Goal: Task Accomplishment & Management: Manage account settings

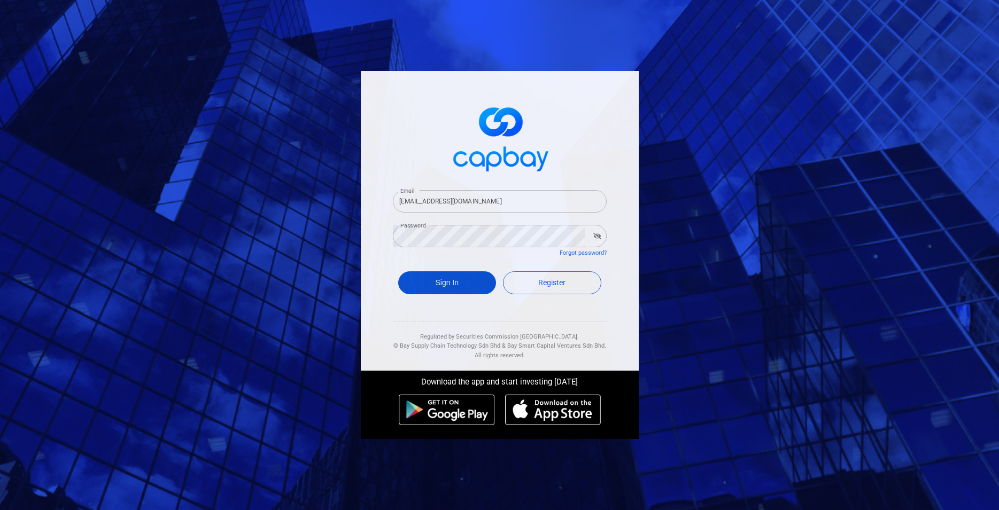
click at [455, 290] on button "Sign In" at bounding box center [447, 283] width 98 height 23
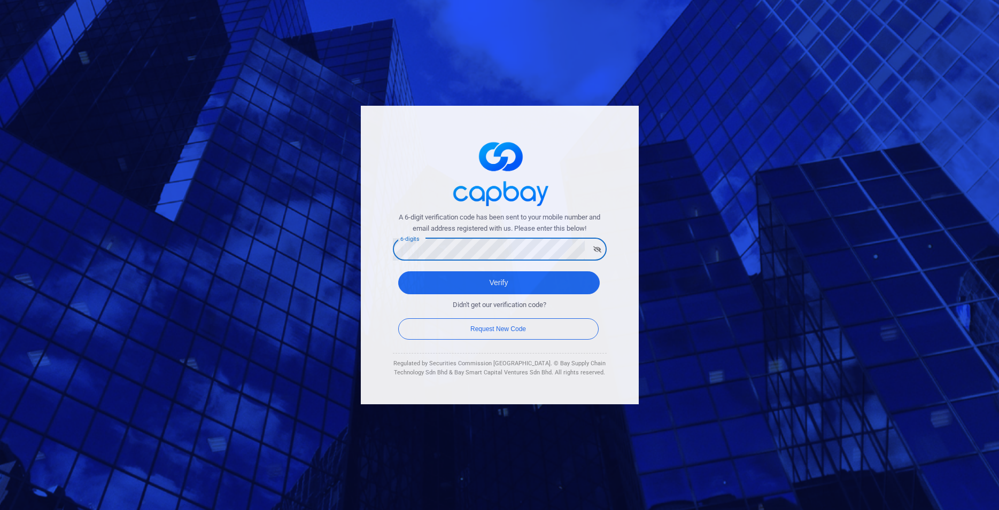
click at [398, 272] on button "Verify" at bounding box center [499, 283] width 202 height 23
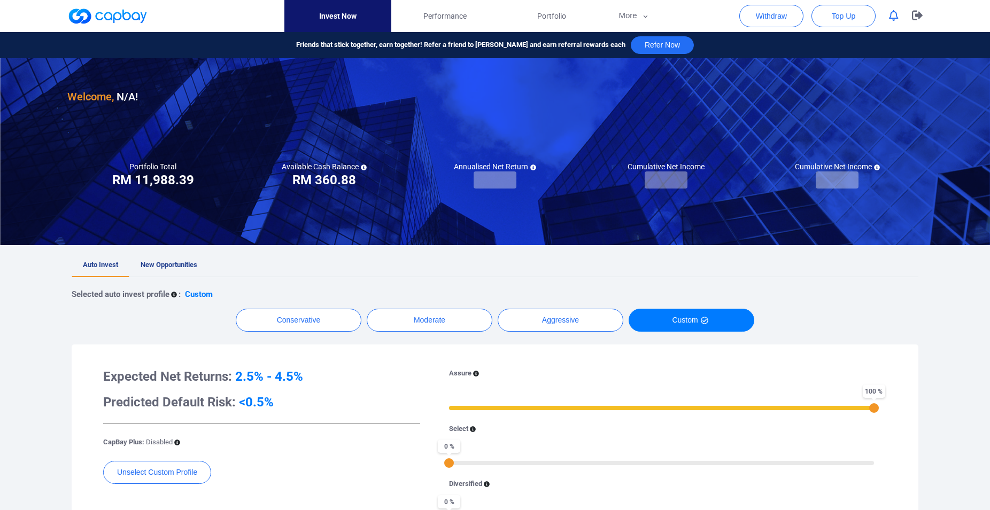
checkbox input "true"
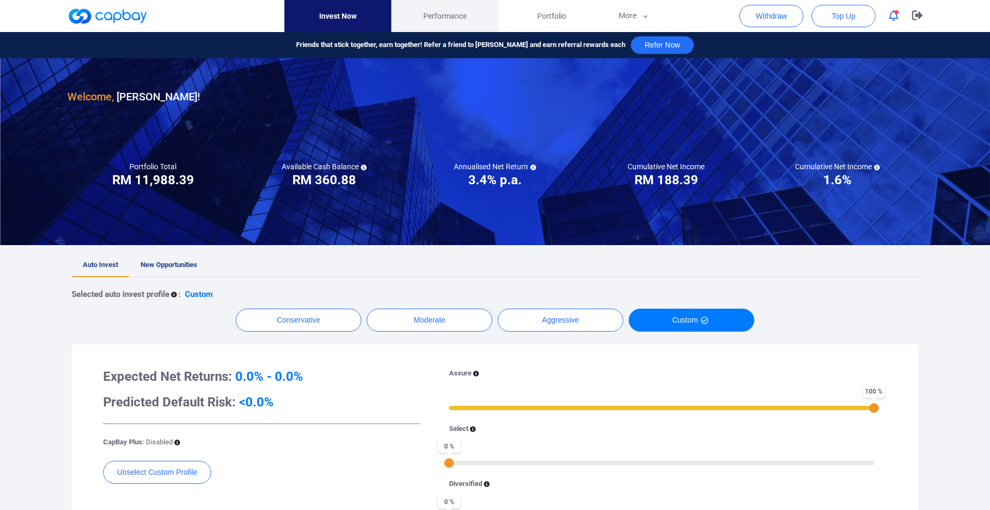
click at [458, 17] on span "Performance" at bounding box center [444, 16] width 43 height 12
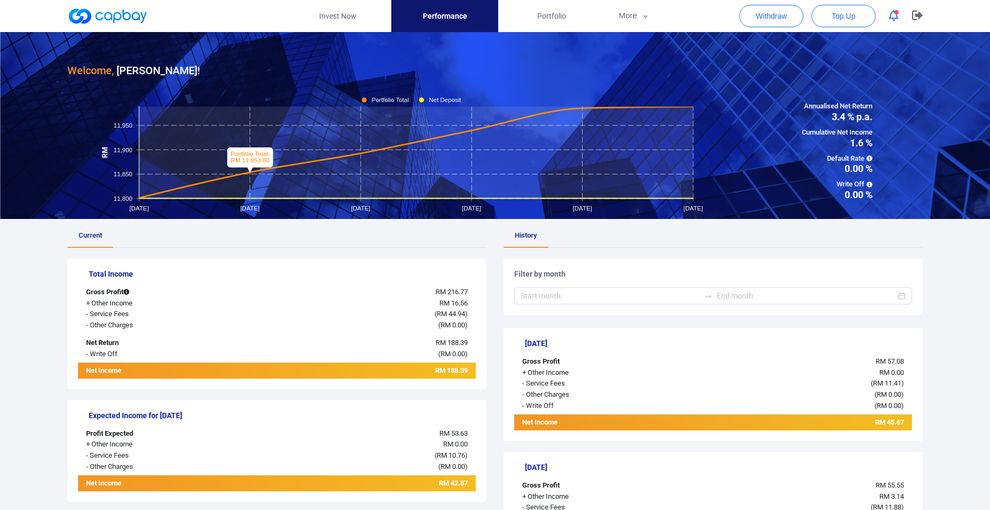
click at [205, 100] on icon "[DATE] [DATE] [DATE] [DATE] [DATE] [DATE] RM 11,800 11,850 11,900 11,950 Portfo…" at bounding box center [409, 156] width 684 height 134
click at [121, 12] on link at bounding box center [107, 15] width 80 height 17
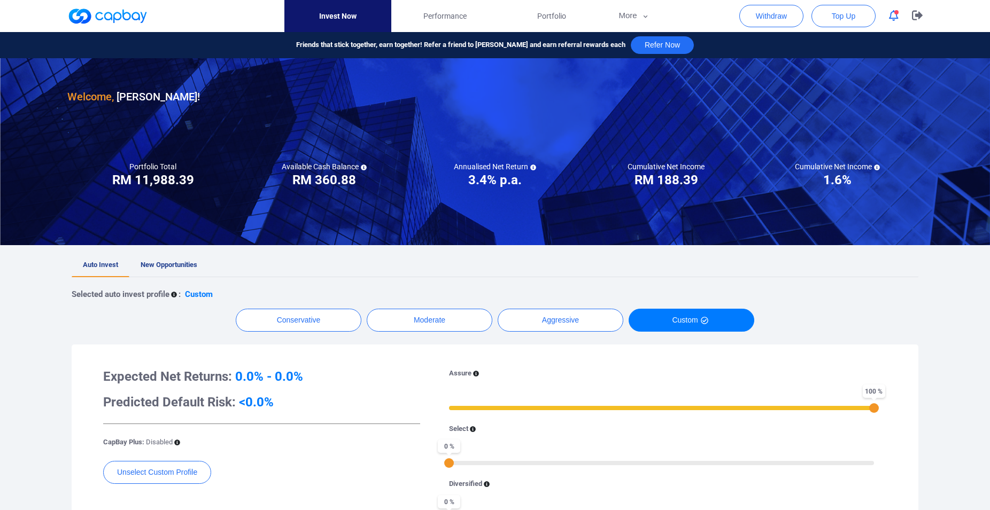
click at [514, 275] on ul "Auto Invest New Opportunities" at bounding box center [495, 266] width 847 height 24
click at [556, 22] on span "Portfolio" at bounding box center [551, 16] width 29 height 12
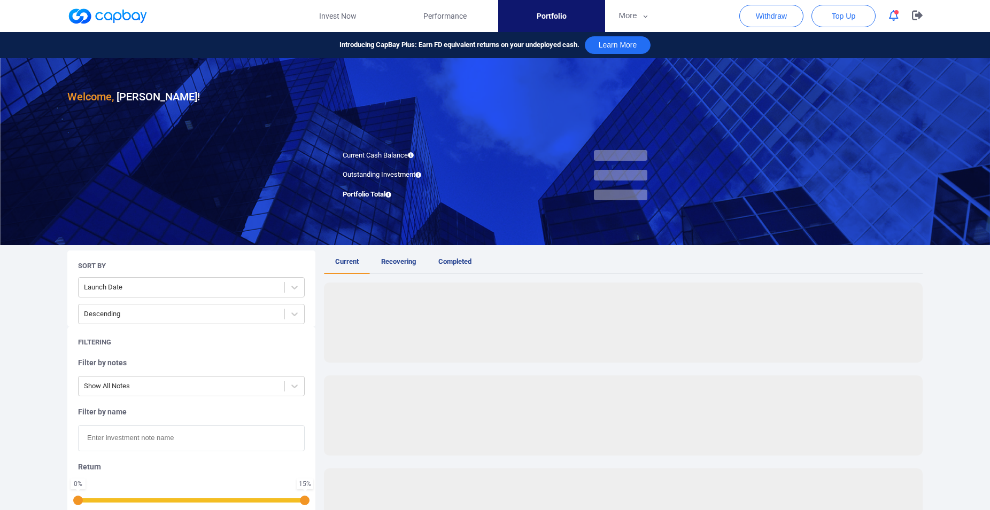
scroll to position [55, 0]
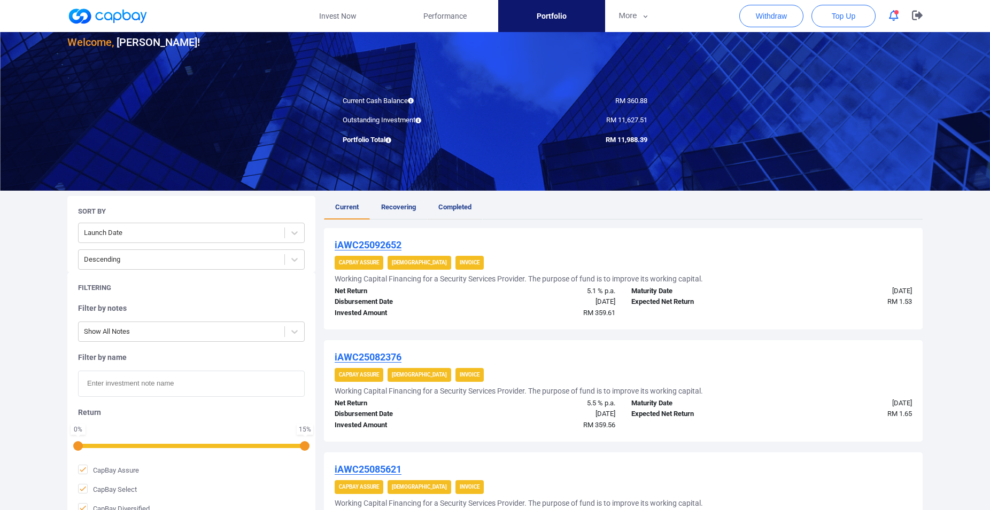
click at [460, 210] on span "Completed" at bounding box center [454, 207] width 33 height 8
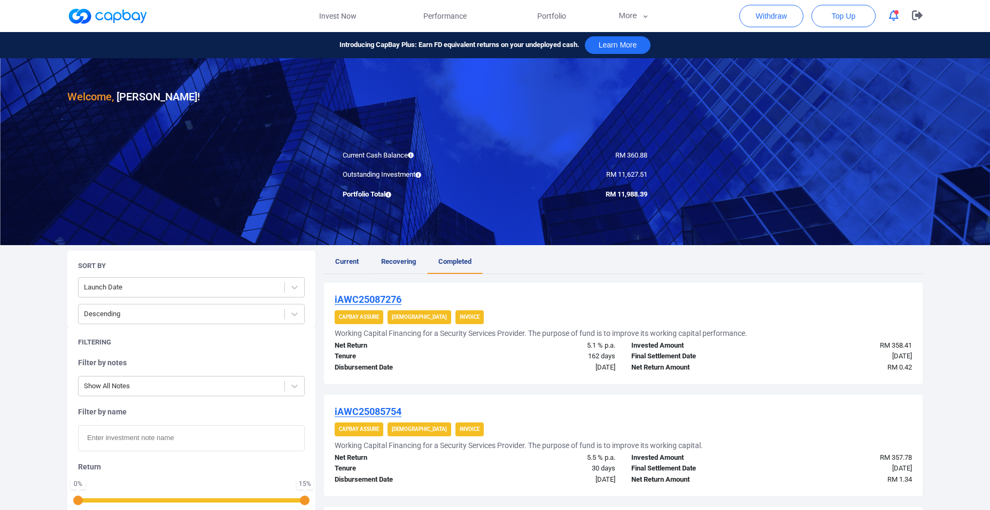
click at [386, 258] on link "Recovering" at bounding box center [398, 263] width 57 height 24
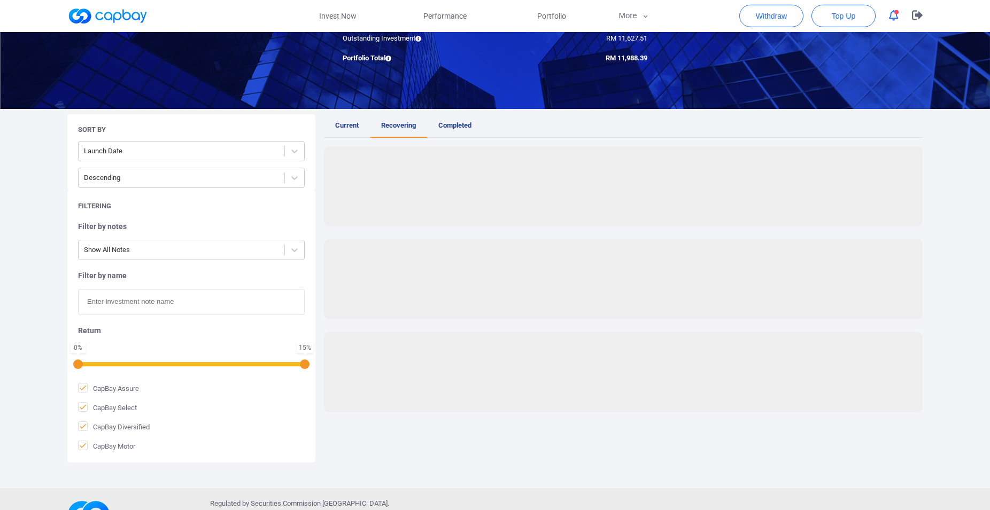
scroll to position [164, 0]
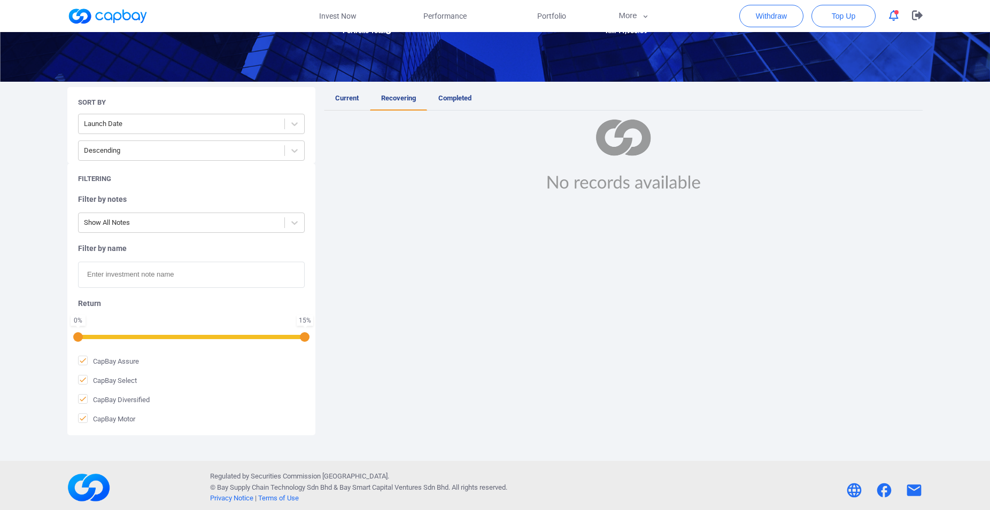
click at [349, 103] on link "Current" at bounding box center [347, 99] width 46 height 24
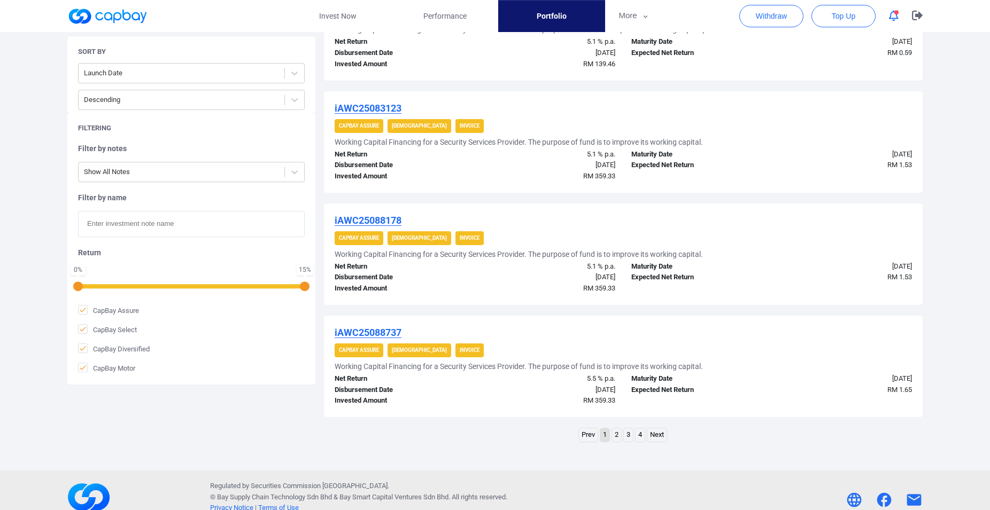
scroll to position [992, 0]
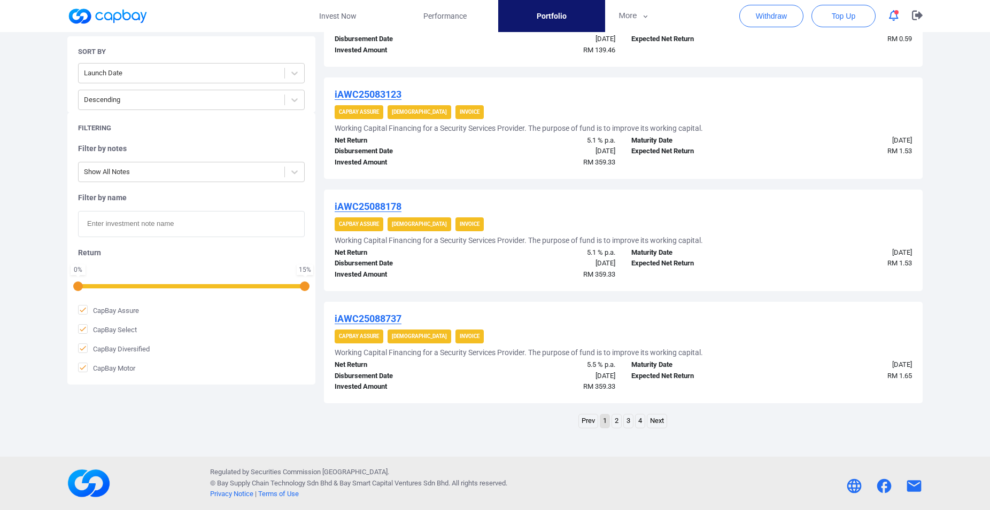
click at [638, 423] on link "4" at bounding box center [640, 421] width 9 height 13
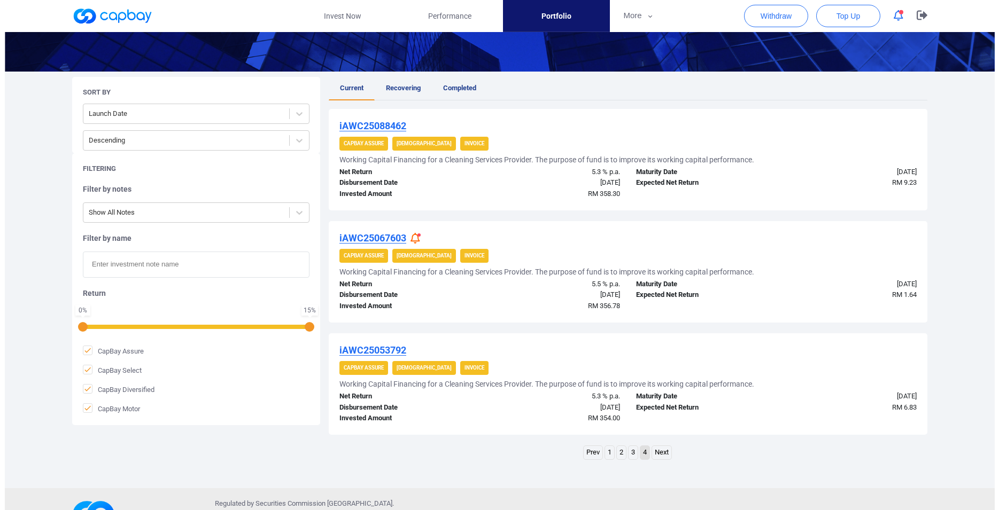
scroll to position [202, 0]
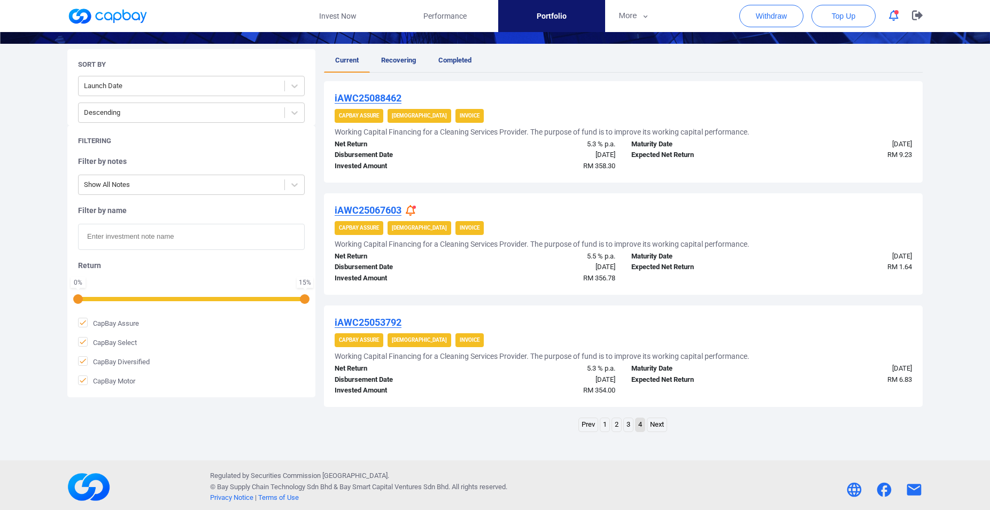
click at [413, 211] on icon at bounding box center [411, 210] width 10 height 11
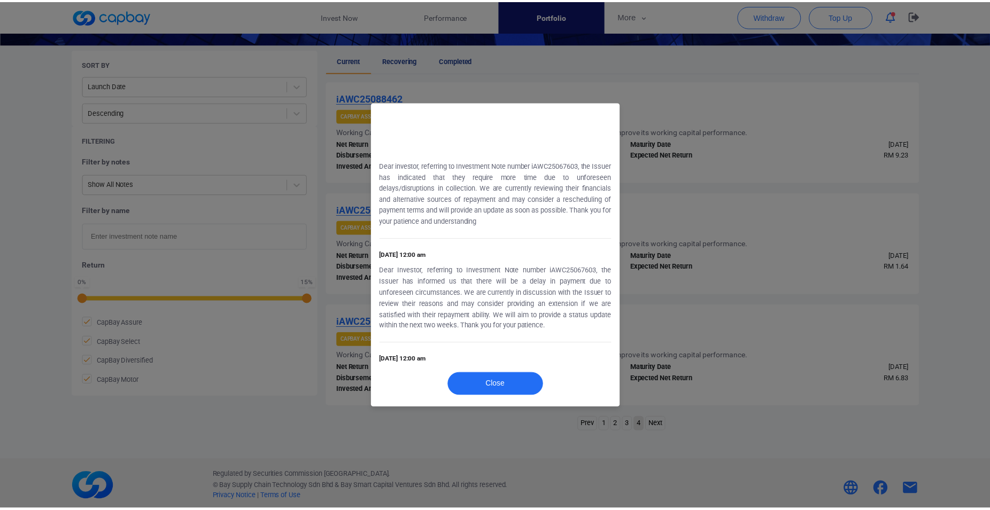
scroll to position [0, 0]
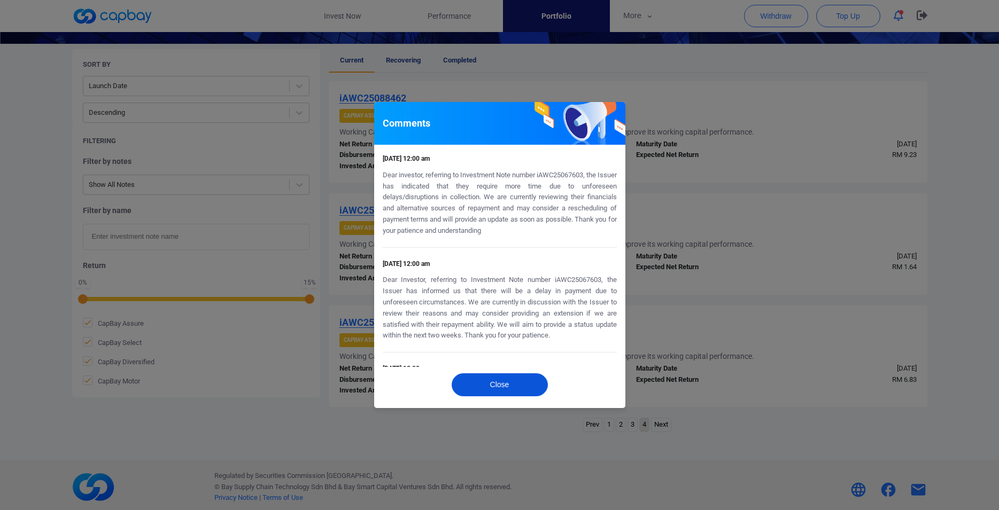
click at [500, 388] on button "Close" at bounding box center [500, 385] width 96 height 23
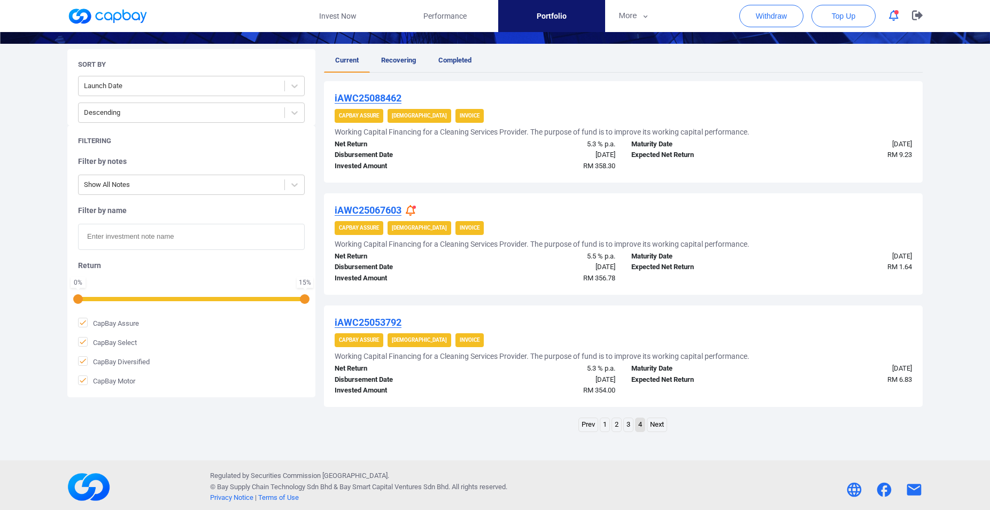
click at [626, 427] on link "3" at bounding box center [628, 425] width 9 height 13
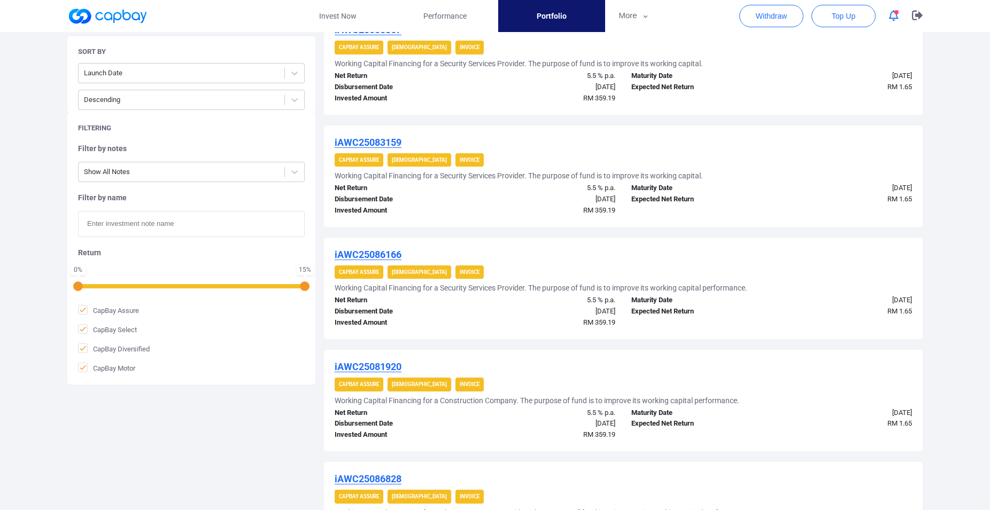
scroll to position [992, 0]
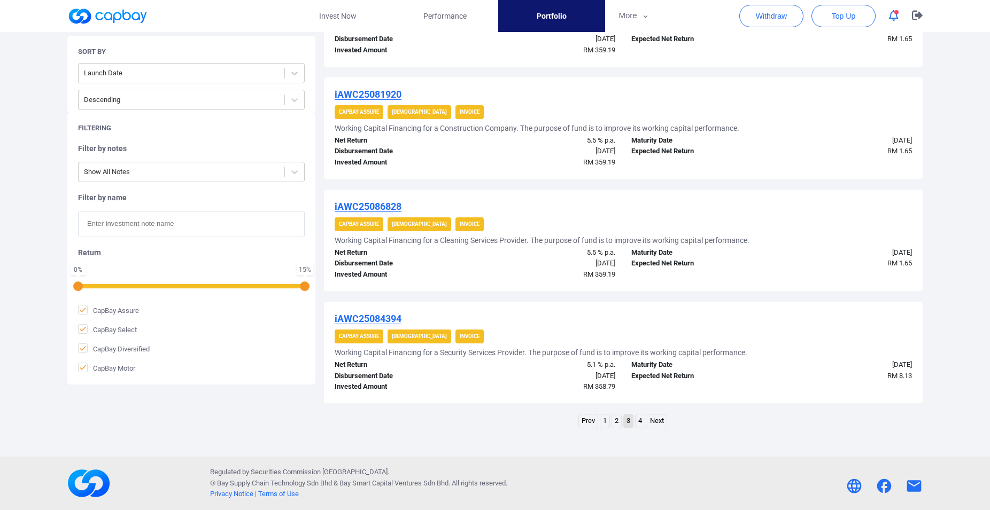
click at [640, 424] on link "4" at bounding box center [640, 421] width 9 height 13
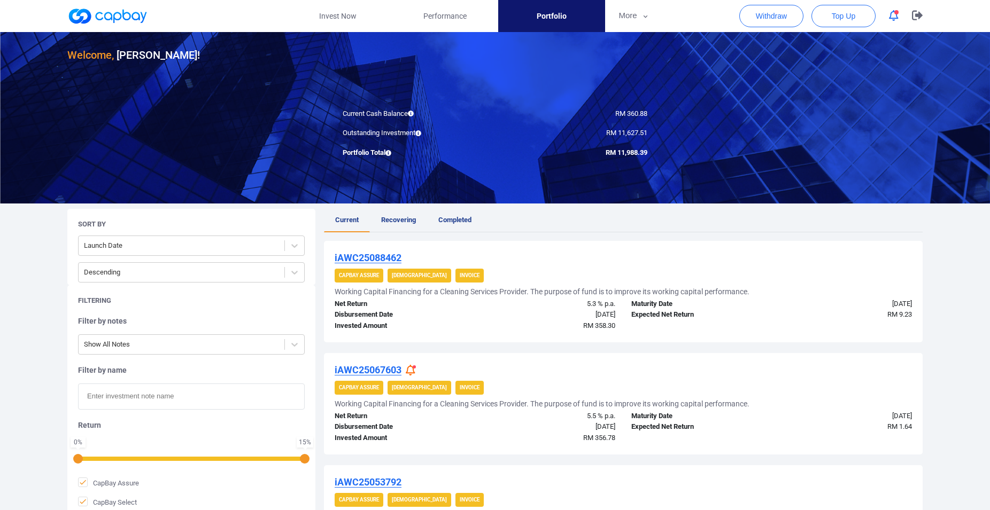
scroll to position [205, 0]
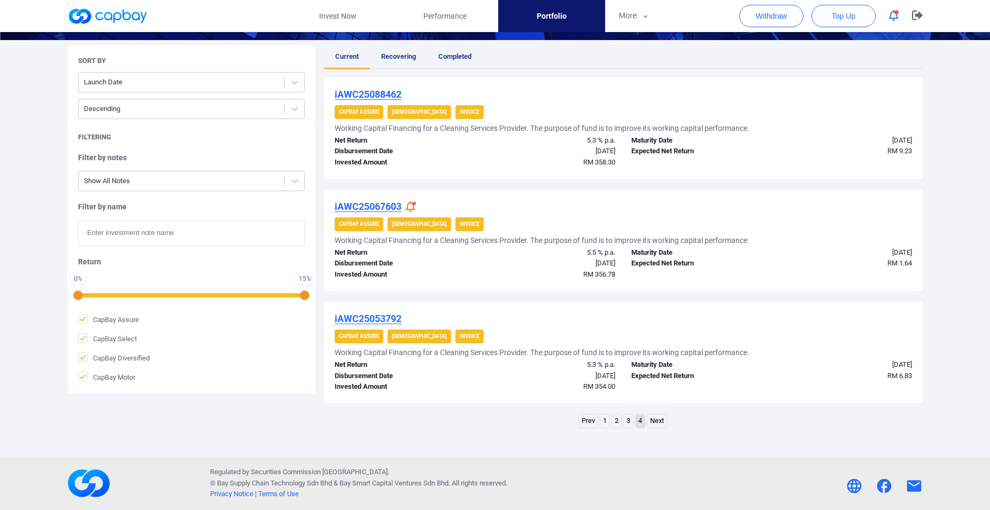
click at [627, 422] on link "3" at bounding box center [628, 421] width 9 height 13
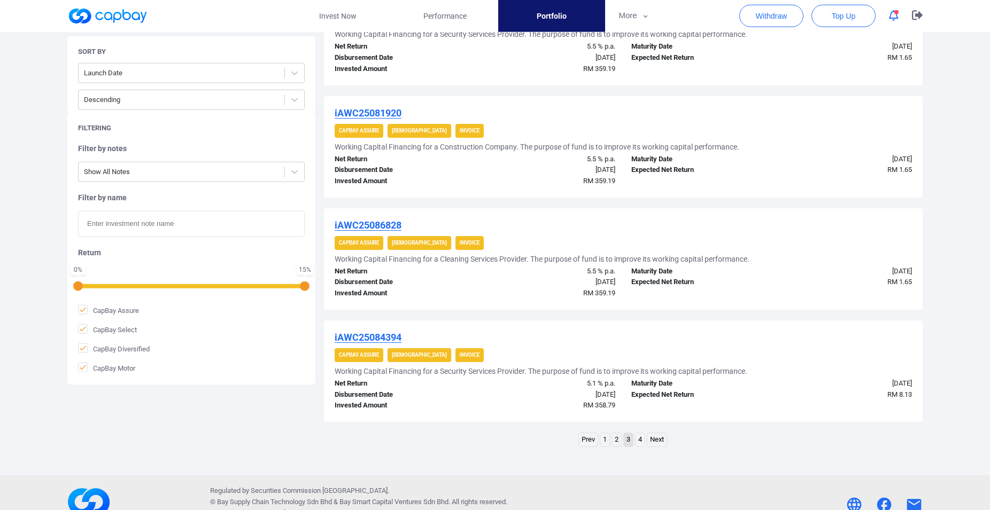
scroll to position [992, 0]
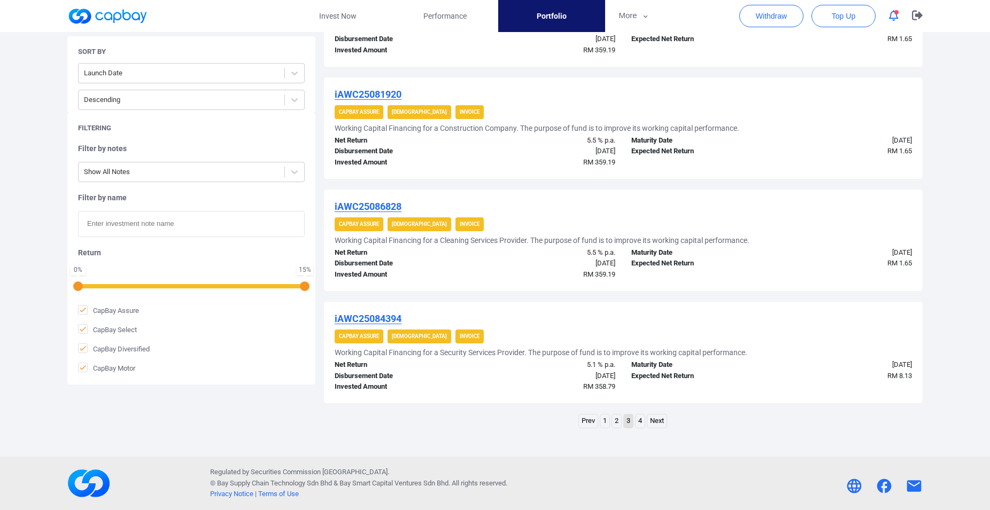
click at [615, 424] on link "2" at bounding box center [616, 421] width 9 height 13
click at [600, 428] on link "1" at bounding box center [604, 421] width 9 height 13
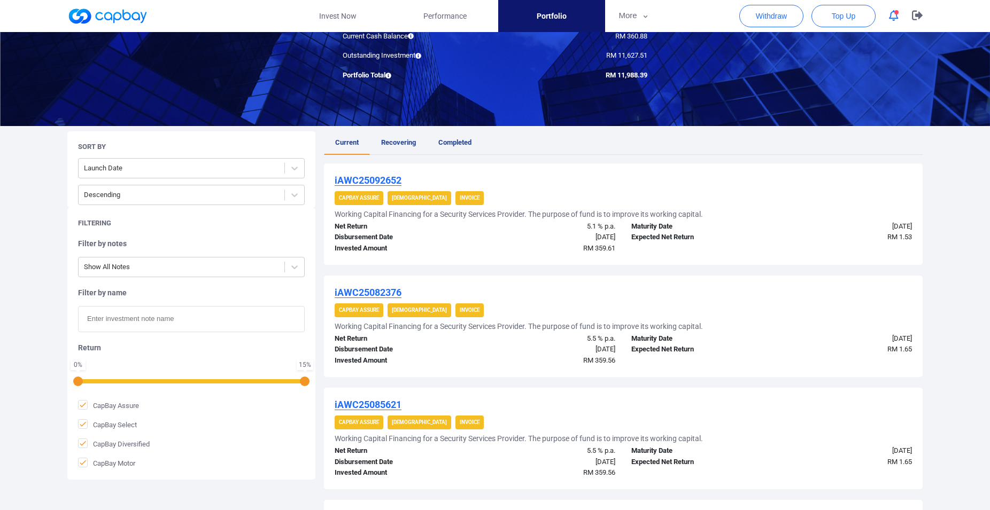
scroll to position [0, 0]
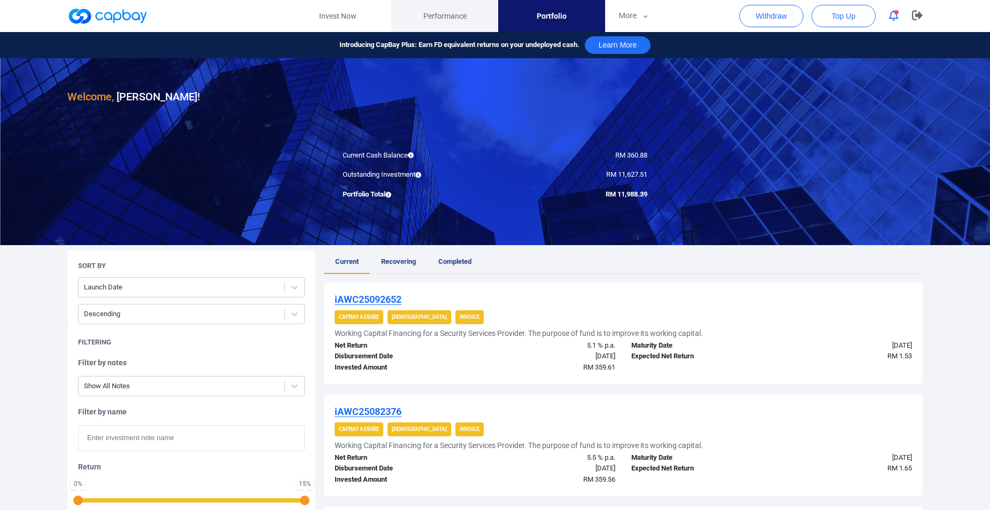
click at [450, 8] on link "Performance" at bounding box center [444, 16] width 107 height 32
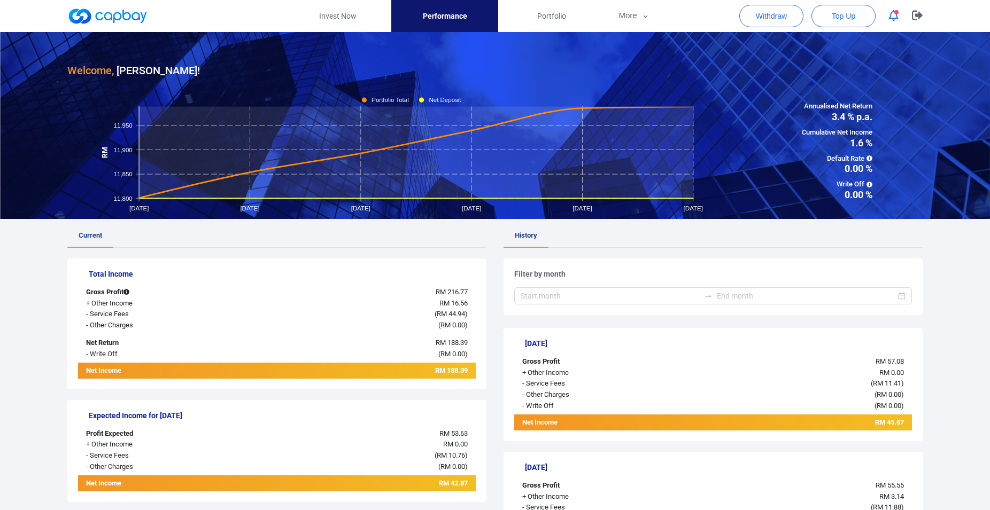
click at [123, 18] on link at bounding box center [107, 15] width 80 height 17
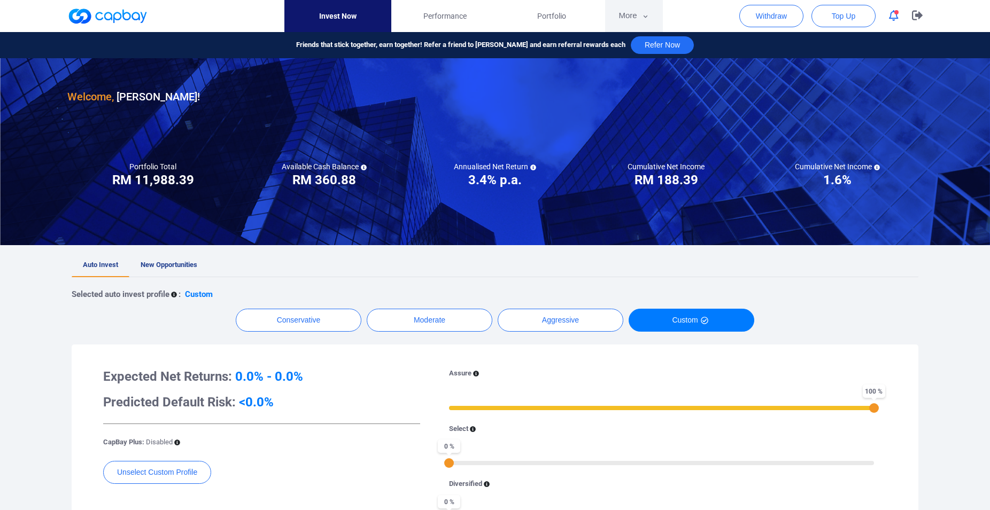
click at [646, 14] on icon "button" at bounding box center [645, 17] width 8 height 10
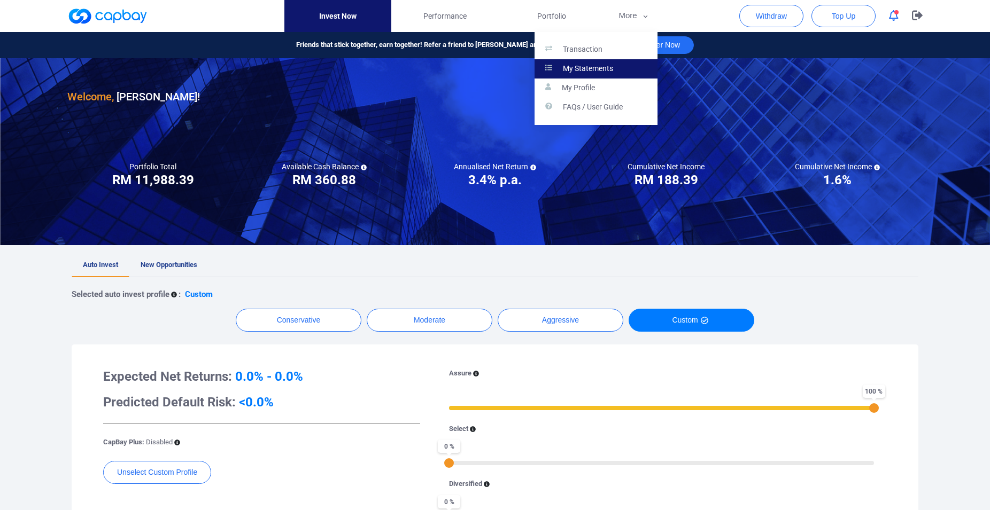
click at [599, 67] on p "My Statements" at bounding box center [588, 69] width 50 height 10
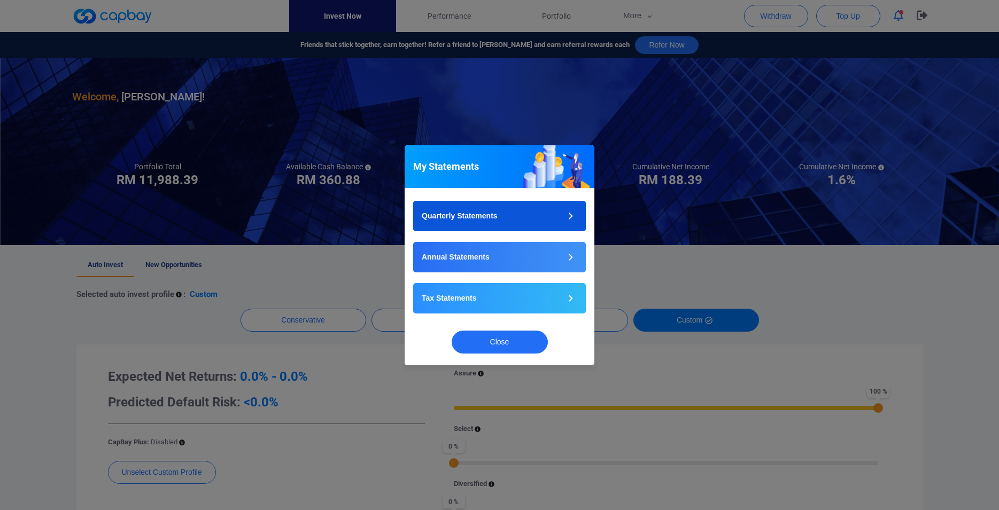
click at [530, 217] on button "Quarterly Statements" at bounding box center [499, 216] width 173 height 30
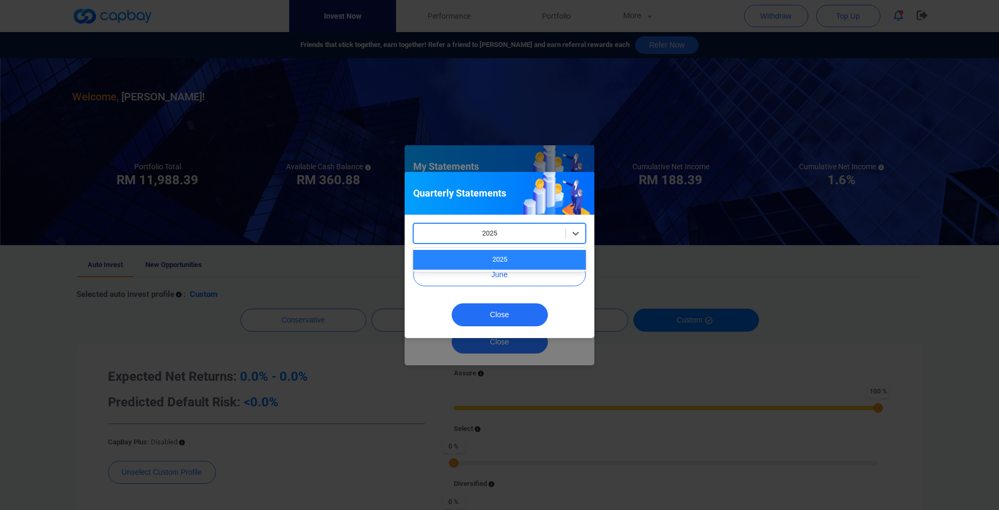
click at [543, 230] on div at bounding box center [489, 233] width 141 height 13
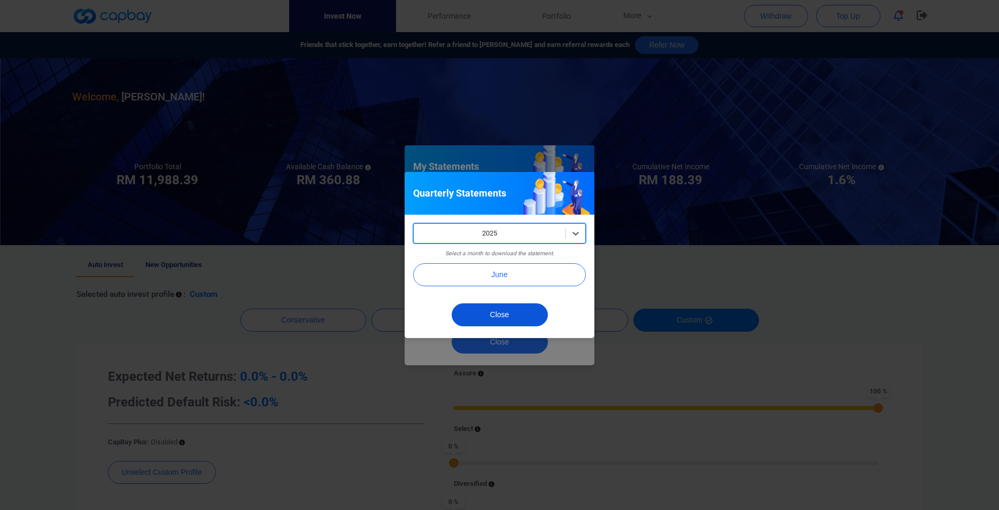
click at [533, 309] on button "Close" at bounding box center [500, 315] width 96 height 23
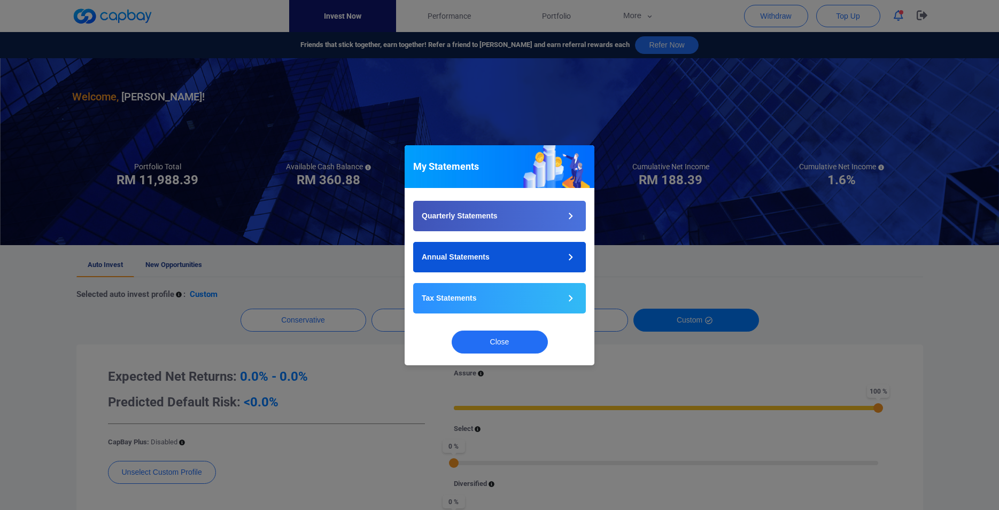
click at [531, 259] on button "Annual Statements" at bounding box center [499, 257] width 173 height 30
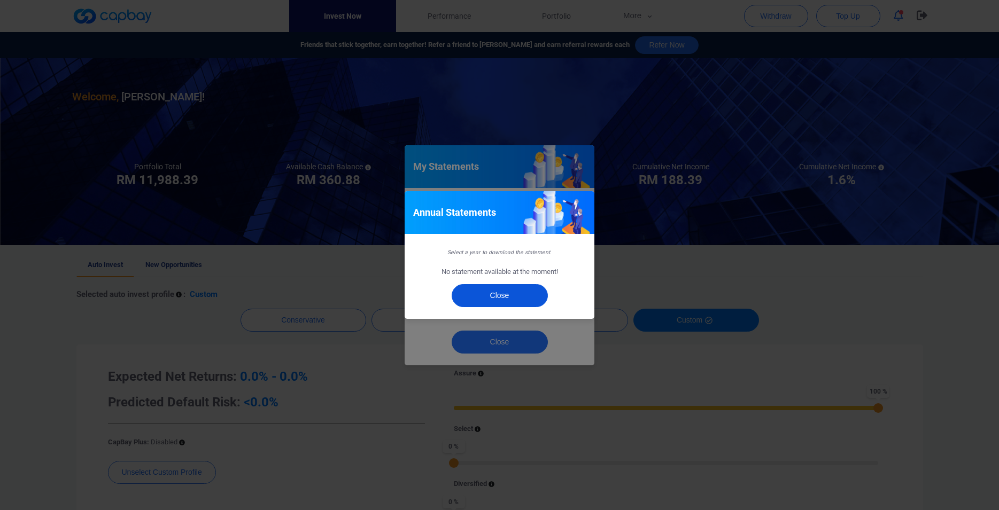
click at [517, 304] on button "Close" at bounding box center [500, 295] width 96 height 23
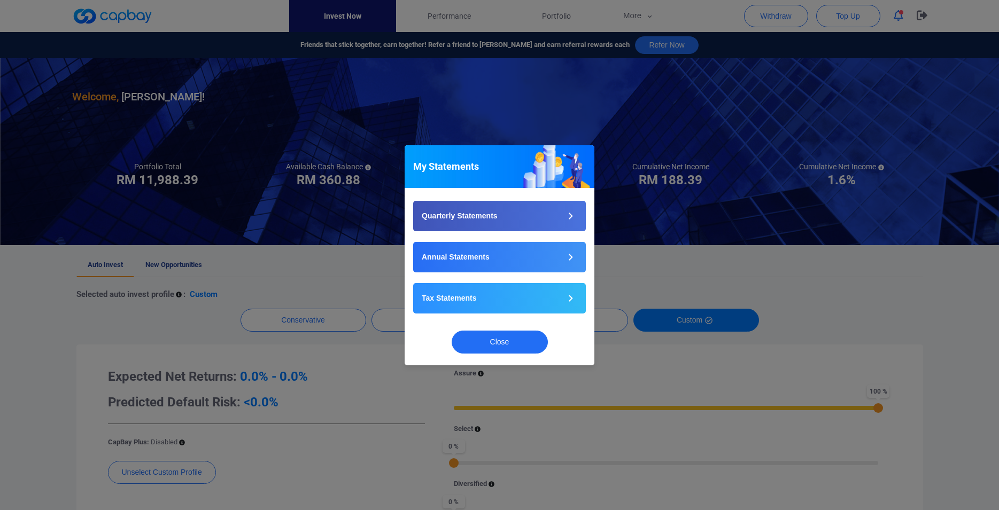
click at [661, 102] on div "My Statements Quarterly Statements Annual Statements Tax Statements Close" at bounding box center [499, 255] width 999 height 510
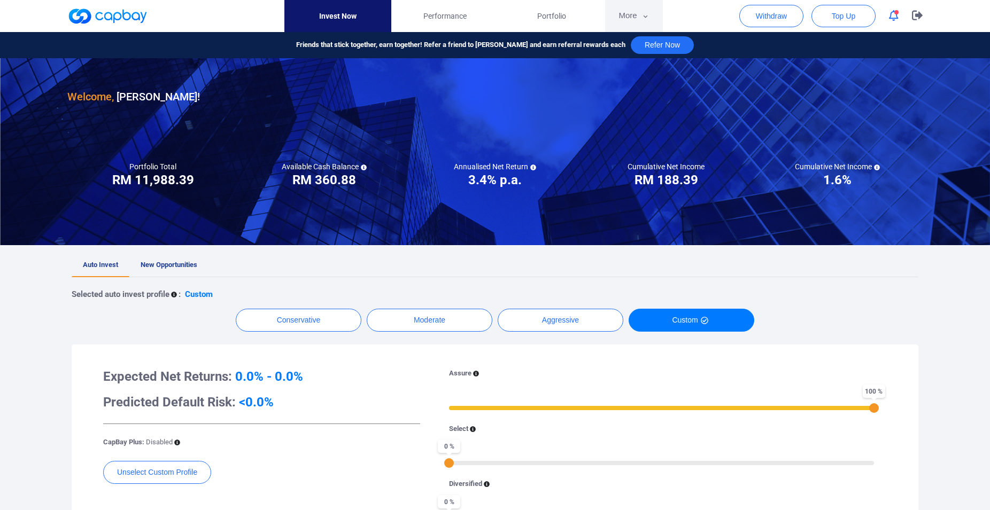
click at [642, 8] on button "More" at bounding box center [633, 16] width 57 height 32
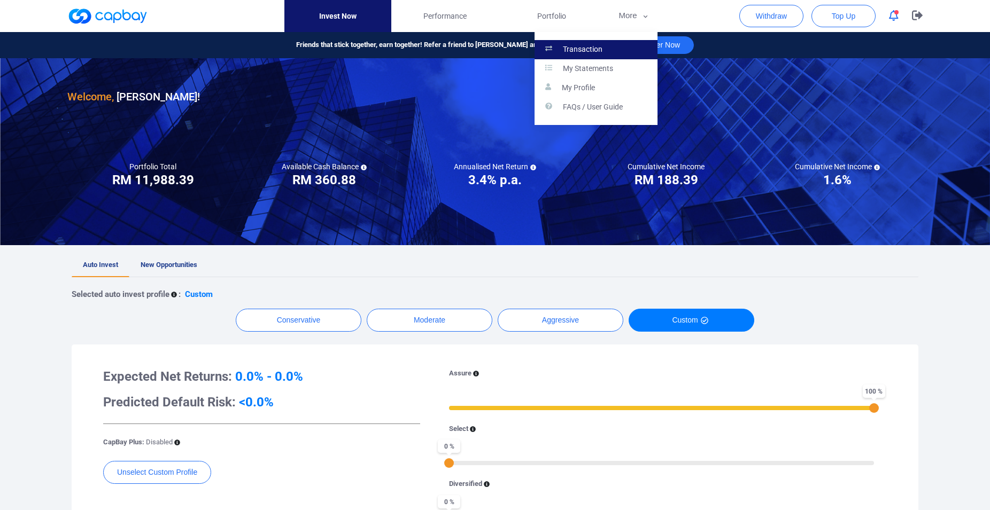
click at [619, 42] on link "Transaction" at bounding box center [596, 49] width 123 height 19
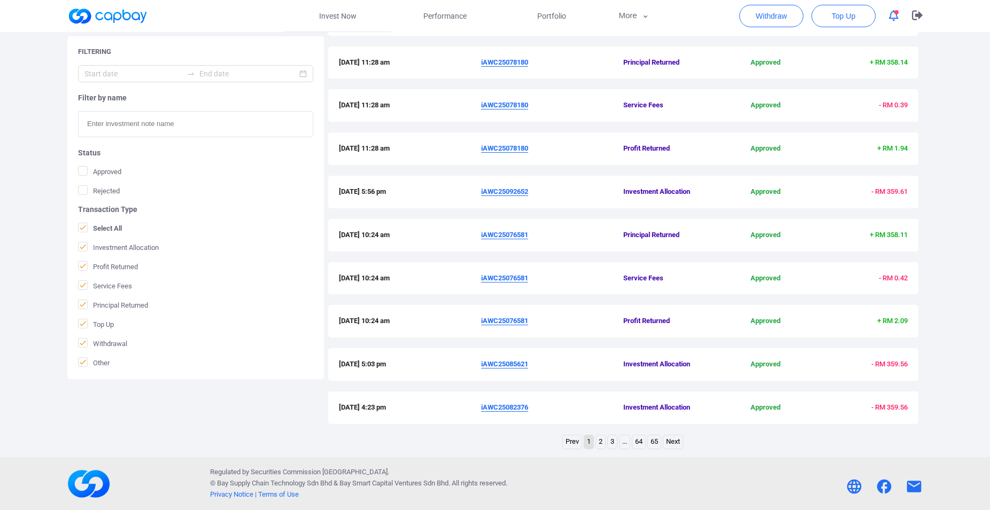
scroll to position [254, 0]
click at [82, 264] on icon at bounding box center [83, 266] width 9 height 9
click at [0, 0] on input "Profit Returned" at bounding box center [0, 0] width 0 height 0
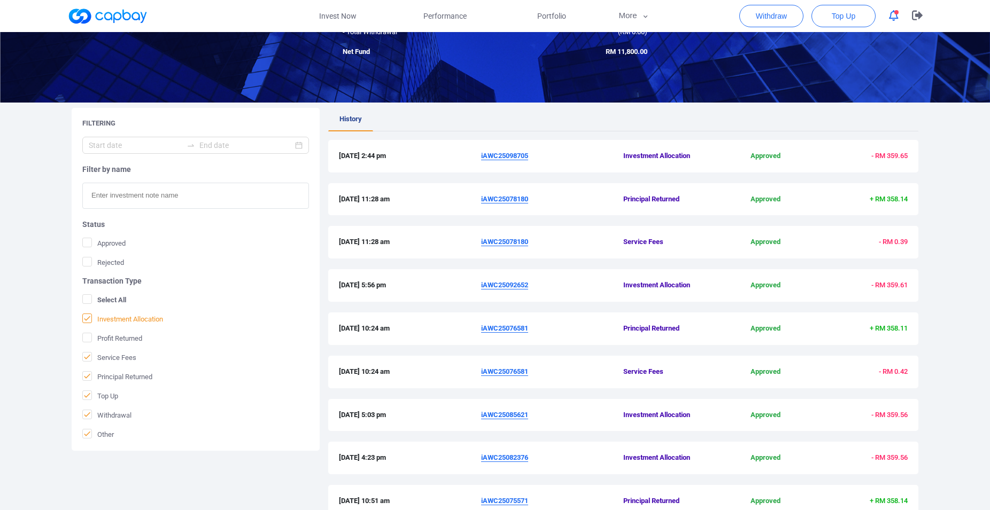
click at [87, 319] on icon at bounding box center [87, 318] width 9 height 9
click at [0, 0] on input "Investment Allocation" at bounding box center [0, 0] width 0 height 0
click at [86, 339] on icon at bounding box center [87, 337] width 6 height 5
click at [0, 0] on input "Profit Returned" at bounding box center [0, 0] width 0 height 0
click at [88, 320] on icon at bounding box center [87, 318] width 9 height 9
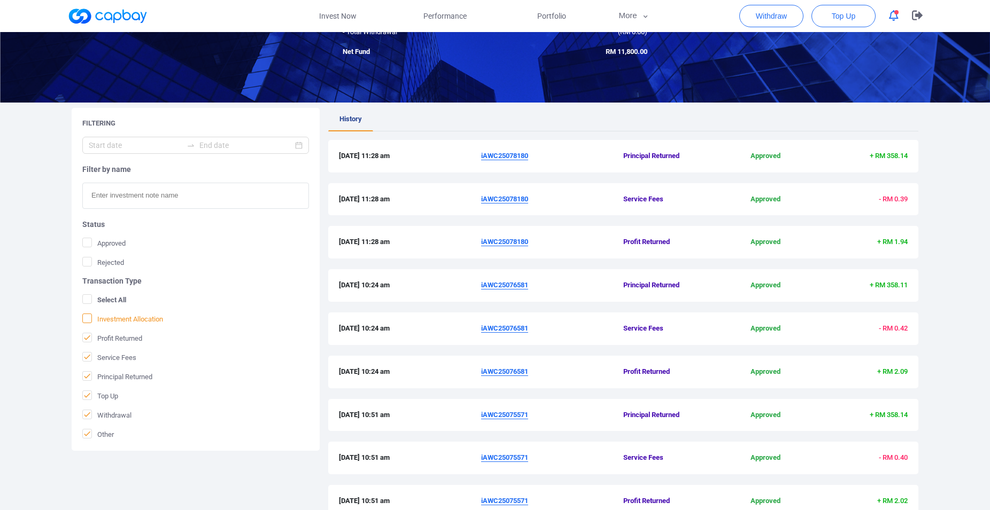
click at [0, 0] on input "Investment Allocation" at bounding box center [0, 0] width 0 height 0
click at [90, 321] on icon at bounding box center [87, 318] width 9 height 9
click at [0, 0] on input "Investment Allocation" at bounding box center [0, 0] width 0 height 0
click at [86, 376] on icon at bounding box center [87, 376] width 9 height 9
click at [0, 0] on input "Principal Returned" at bounding box center [0, 0] width 0 height 0
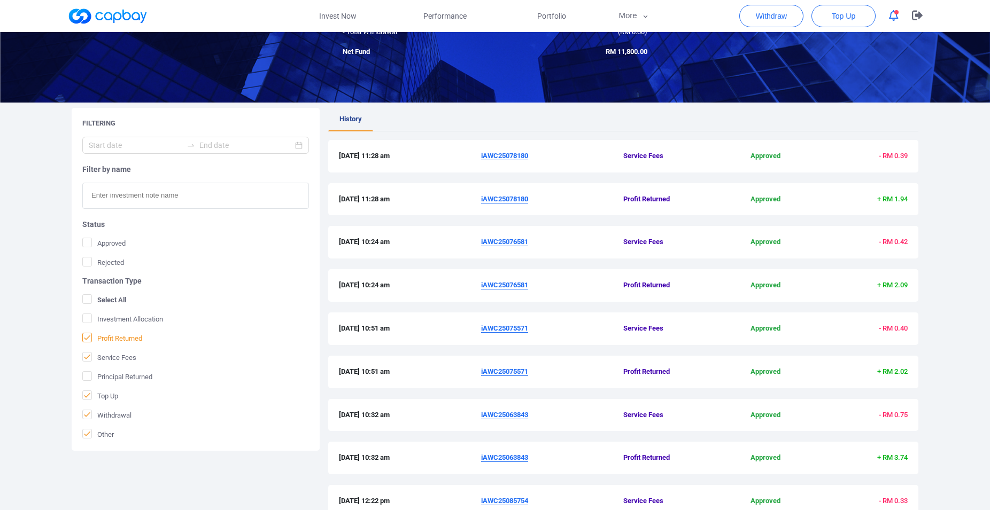
click at [82, 340] on span at bounding box center [87, 338] width 10 height 10
click at [0, 0] on input "Profit Returned" at bounding box center [0, 0] width 0 height 0
click at [87, 355] on icon at bounding box center [87, 357] width 9 height 9
click at [0, 0] on input "Service Fees" at bounding box center [0, 0] width 0 height 0
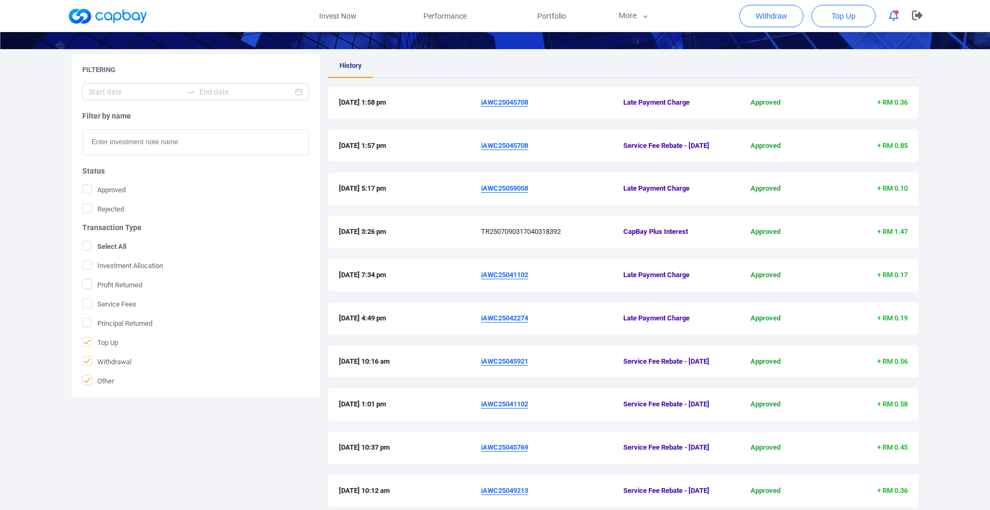
scroll to position [171, 0]
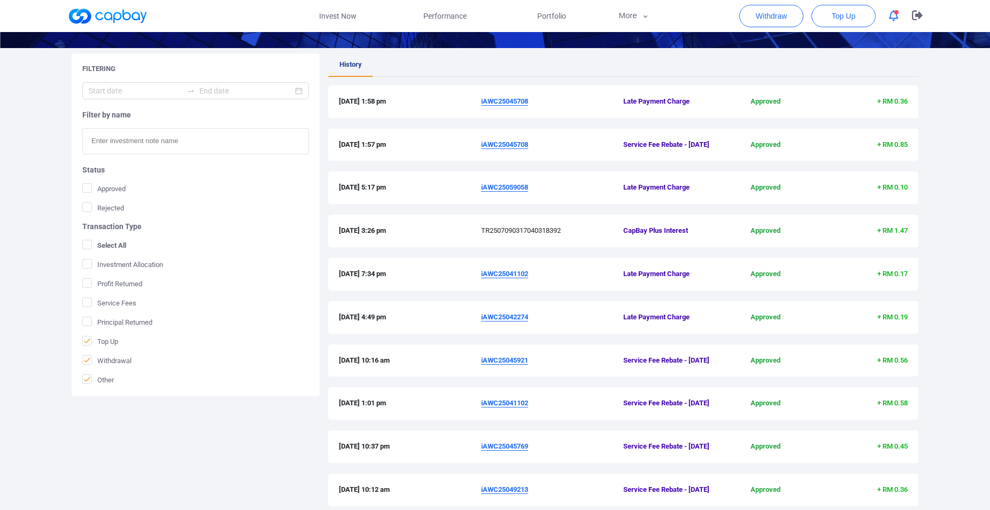
drag, startPoint x: 108, startPoint y: 341, endPoint x: 105, endPoint y: 348, distance: 7.7
click at [106, 344] on span "Top Up" at bounding box center [100, 341] width 36 height 11
click at [86, 345] on label "Top Up" at bounding box center [195, 341] width 227 height 11
click at [89, 337] on span at bounding box center [87, 341] width 10 height 10
click at [0, 0] on input "Top Up" at bounding box center [0, 0] width 0 height 0
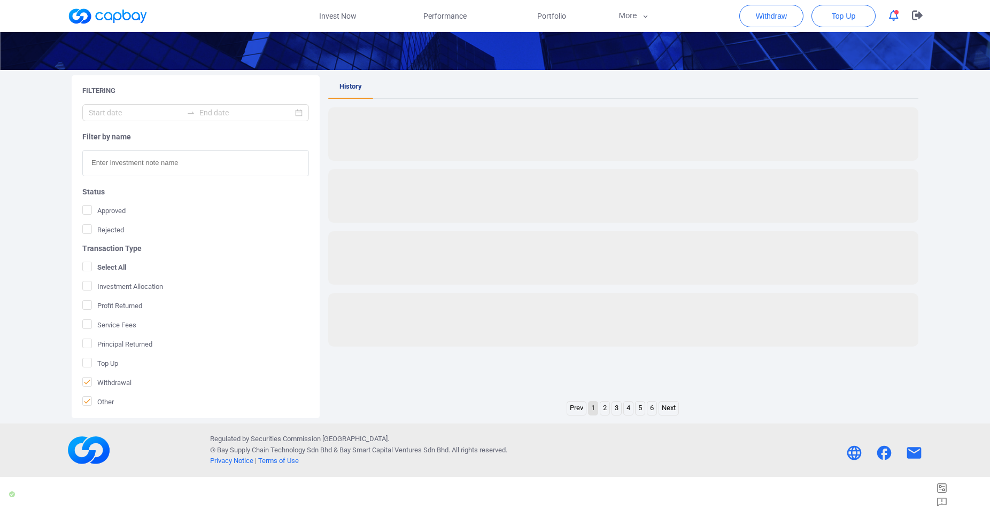
scroll to position [117, 0]
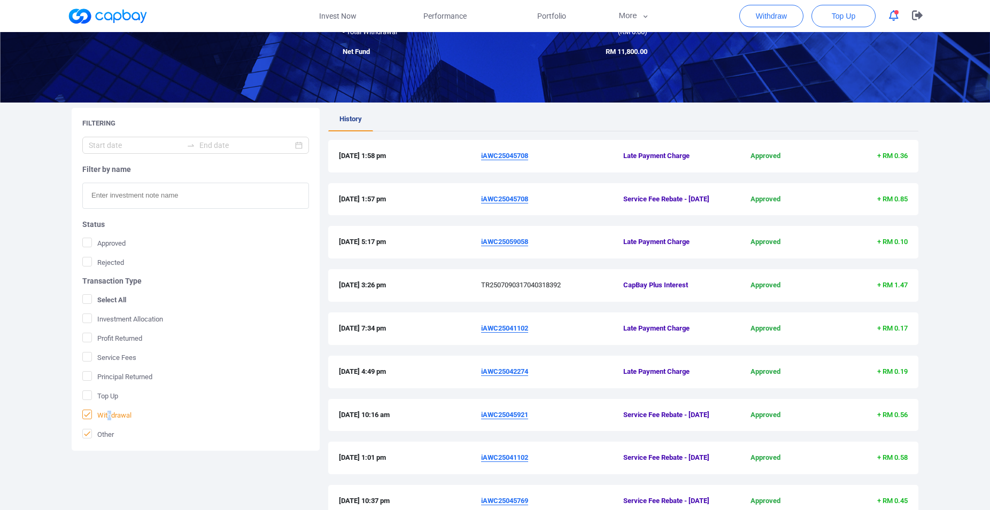
click at [110, 420] on span "Withdrawal" at bounding box center [106, 415] width 49 height 11
click at [0, 0] on input "Withdrawal" at bounding box center [0, 0] width 0 height 0
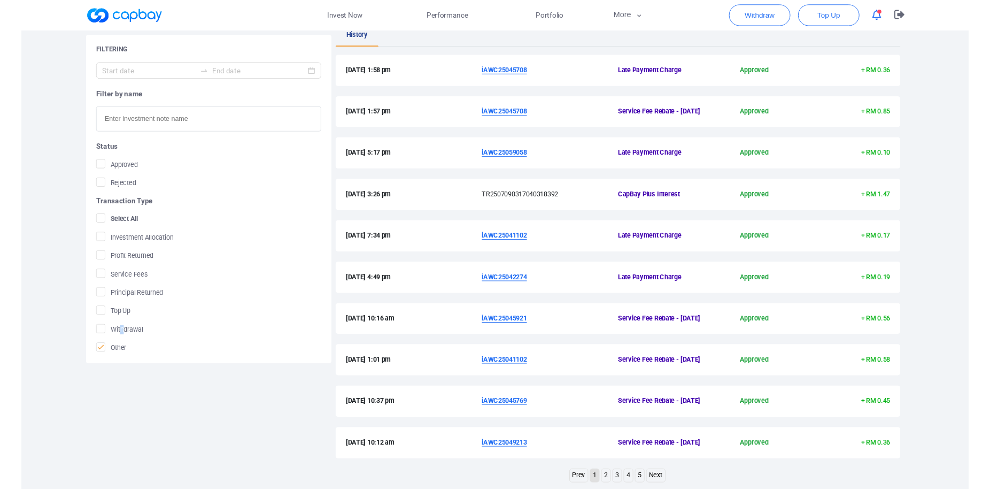
scroll to position [200, 0]
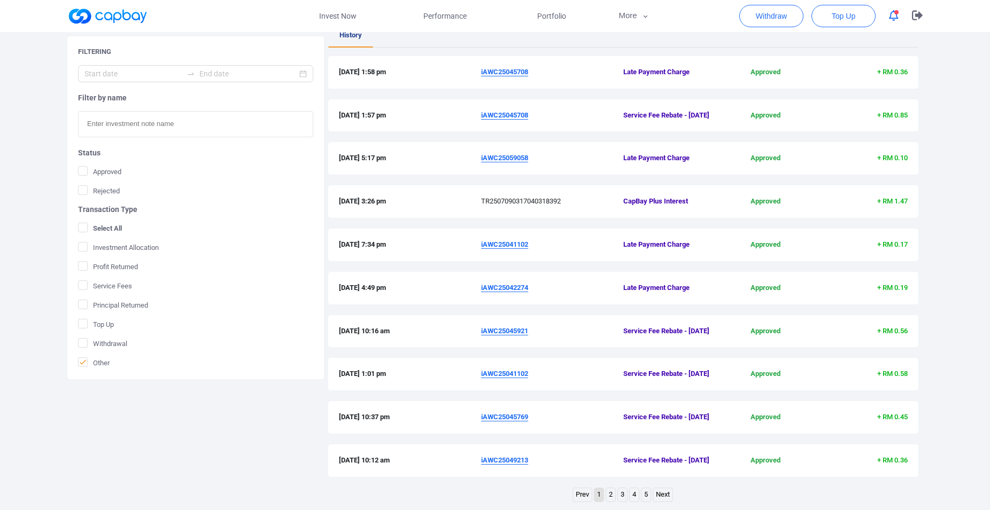
click at [631, 207] on span "CapBay Plus Interest" at bounding box center [670, 201] width 95 height 11
click at [669, 207] on span "CapBay Plus Interest" at bounding box center [670, 201] width 95 height 11
copy span "Interest"
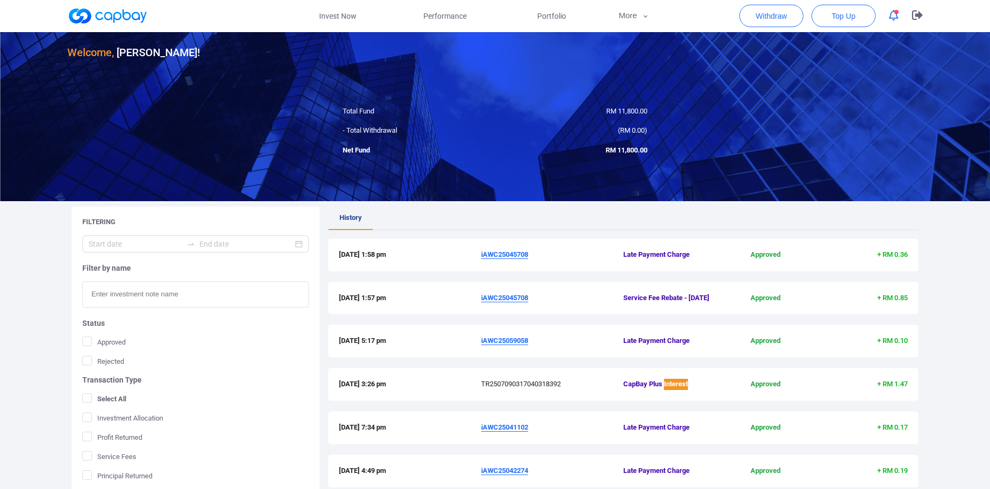
scroll to position [0, 0]
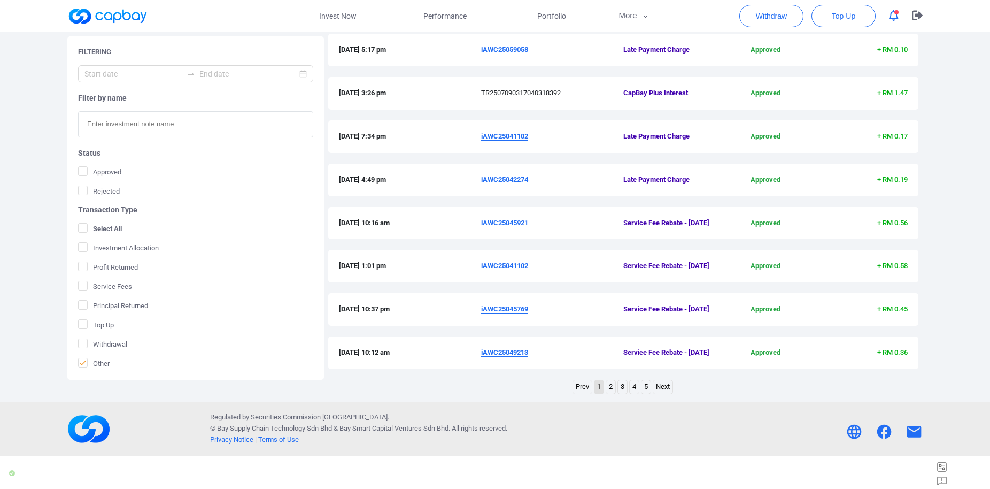
click at [662, 393] on link "Next" at bounding box center [662, 386] width 19 height 13
click at [660, 393] on link "Next" at bounding box center [662, 386] width 19 height 13
click at [672, 393] on link "Next" at bounding box center [662, 386] width 19 height 13
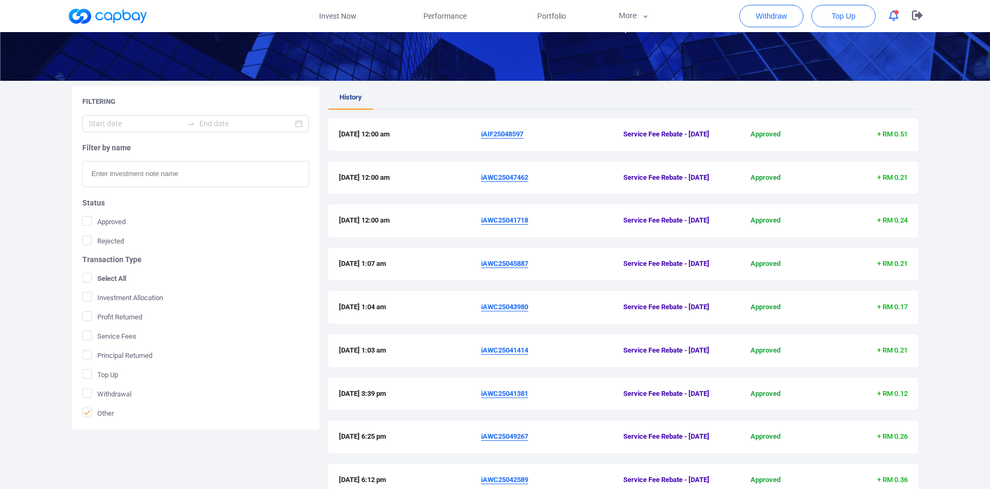
scroll to position [376, 0]
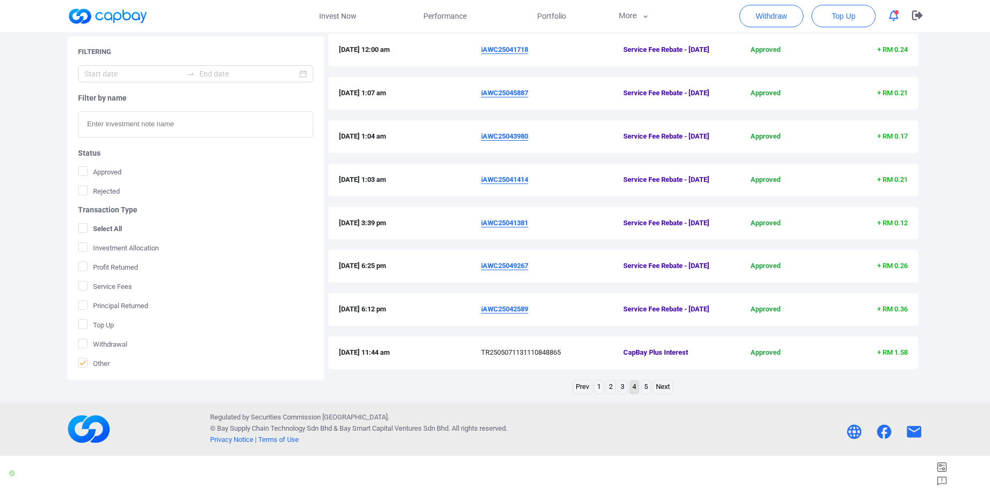
click at [672, 393] on link "Next" at bounding box center [662, 386] width 19 height 13
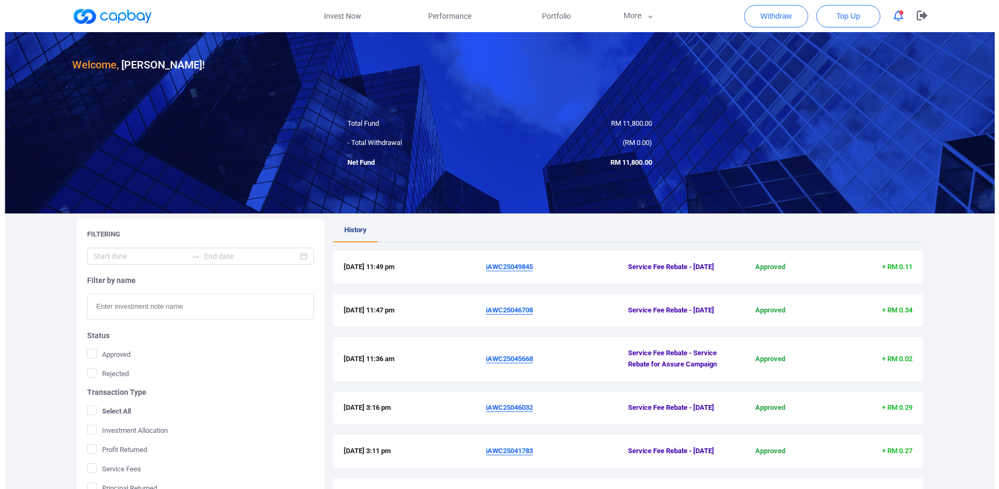
scroll to position [0, 0]
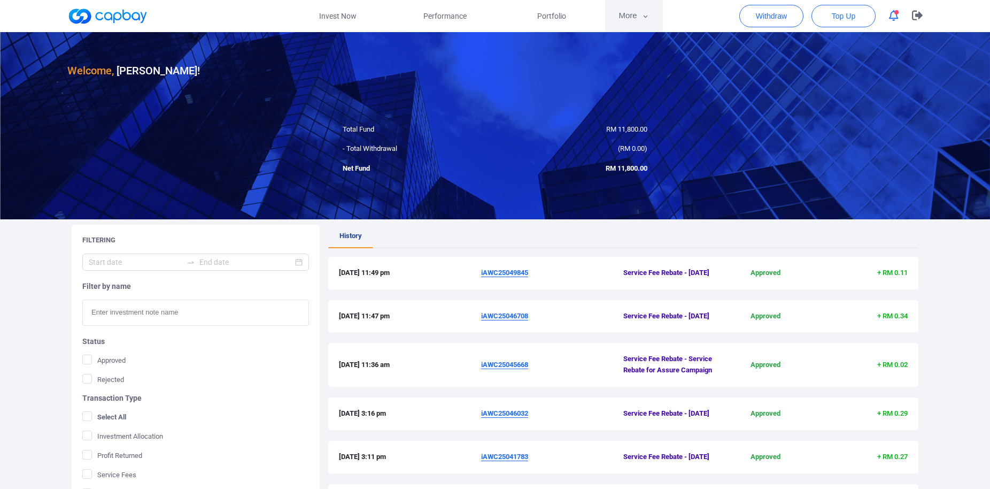
click at [653, 22] on button "More" at bounding box center [633, 16] width 57 height 32
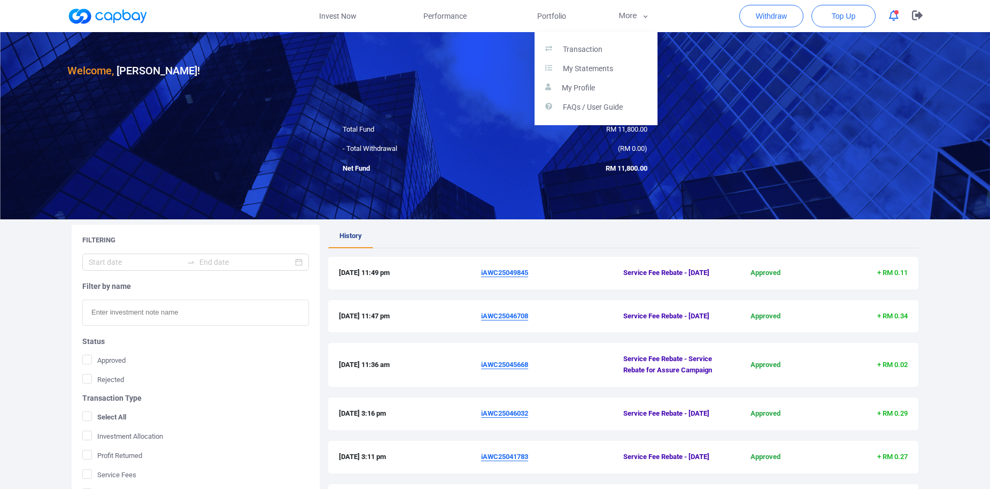
click at [335, 21] on button "button" at bounding box center [495, 244] width 990 height 489
